Goal: Transaction & Acquisition: Purchase product/service

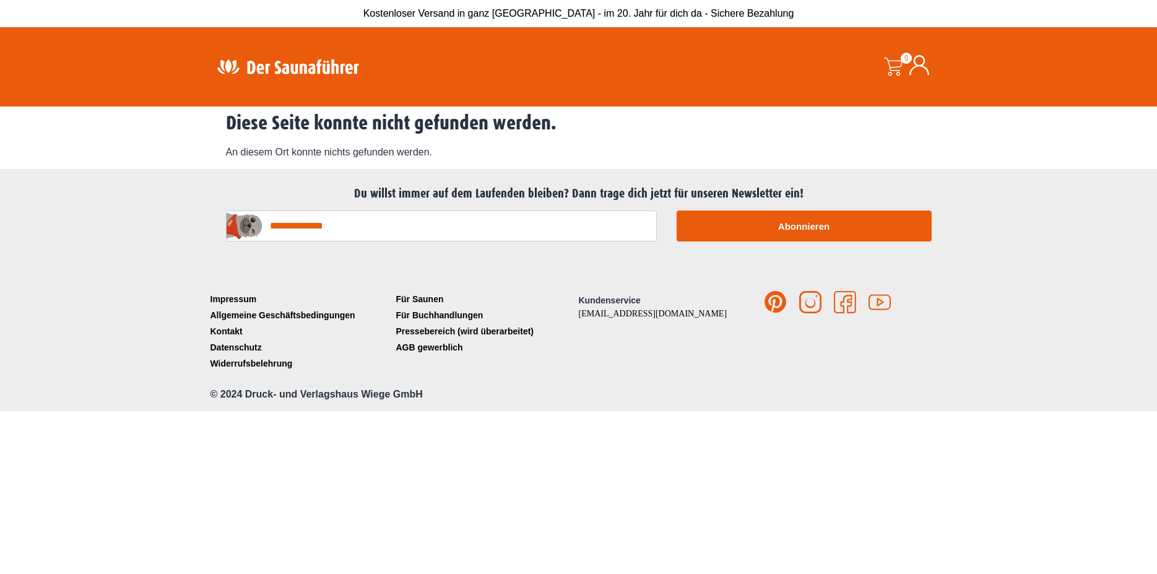
click at [357, 62] on img at bounding box center [287, 66] width 161 height 24
click at [355, 63] on img at bounding box center [287, 66] width 161 height 24
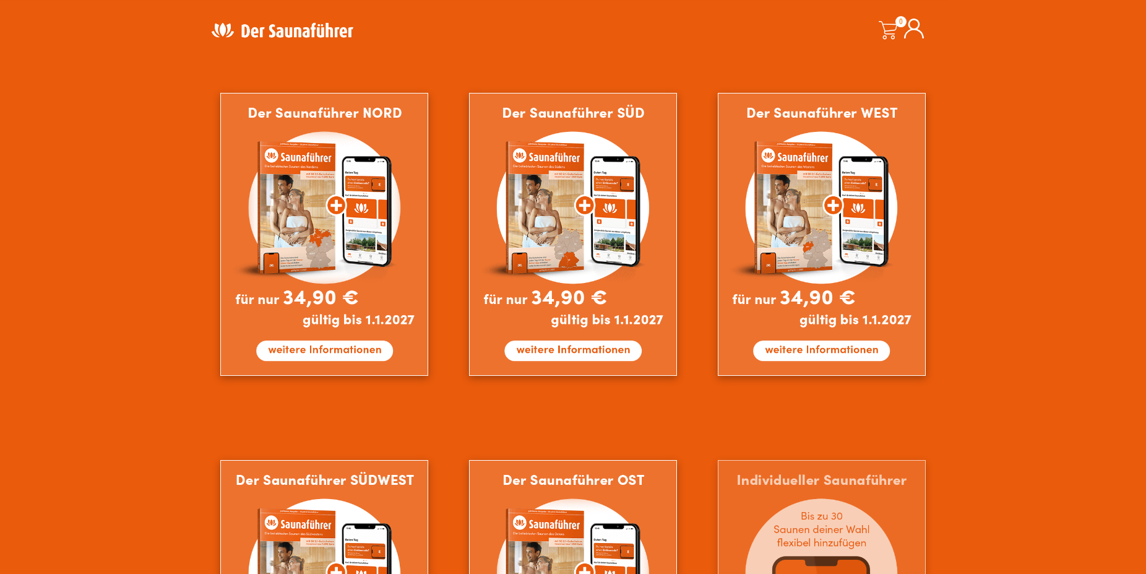
scroll to position [695, 0]
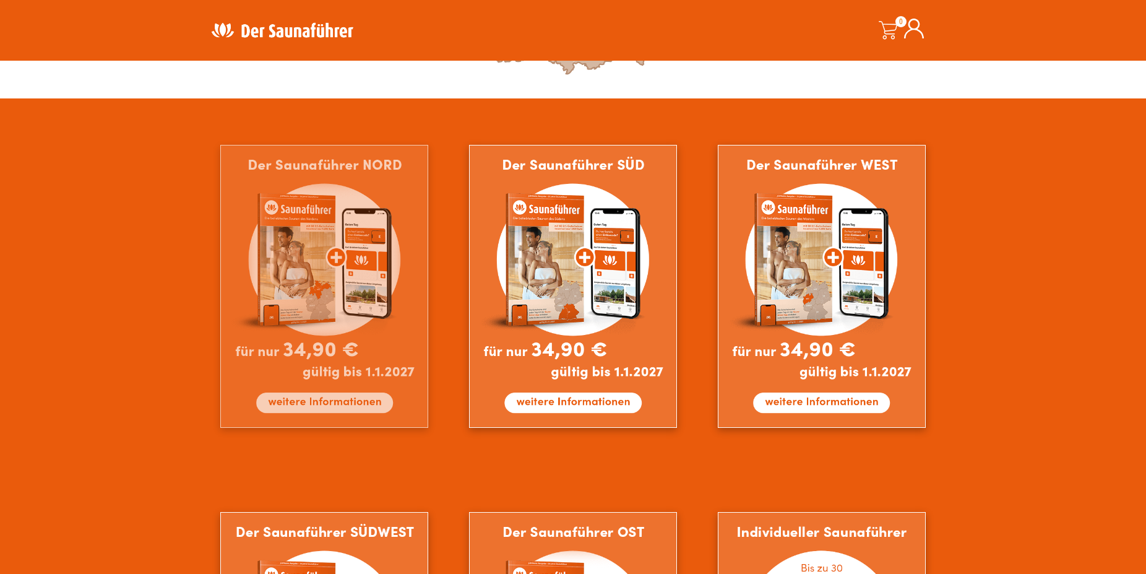
click at [293, 220] on img at bounding box center [324, 286] width 208 height 283
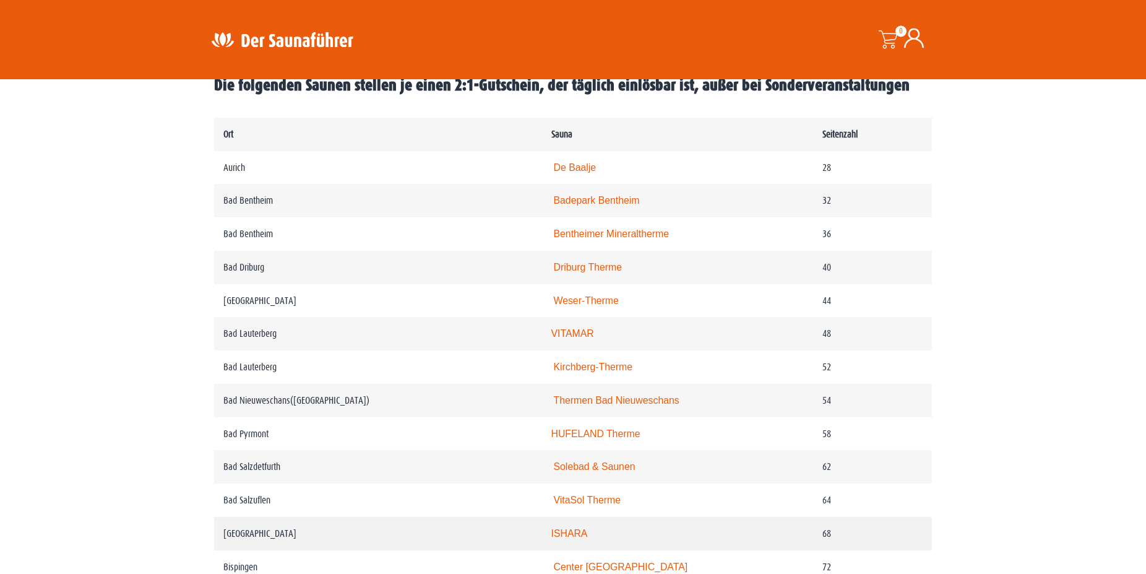
scroll to position [568, 0]
